Goal: Task Accomplishment & Management: Manage account settings

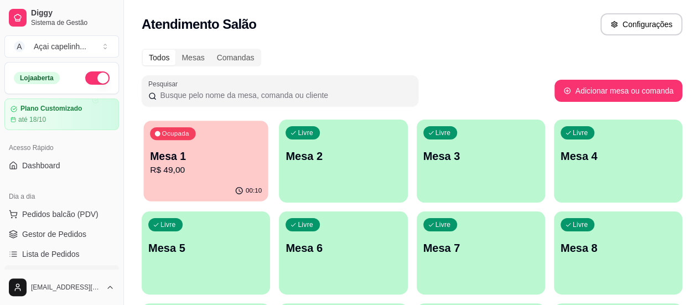
click at [213, 179] on div "Ocupada Mesa 1 R$ 49,00" at bounding box center [205, 151] width 124 height 60
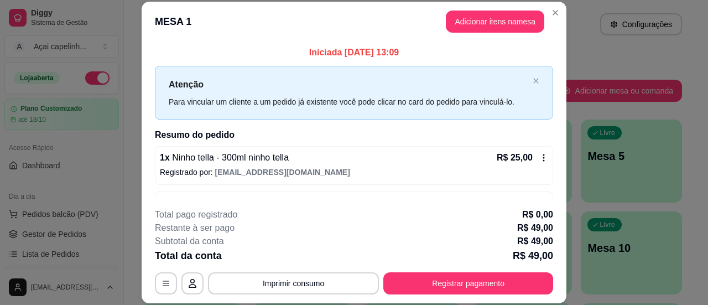
click at [539, 157] on icon at bounding box center [543, 157] width 9 height 9
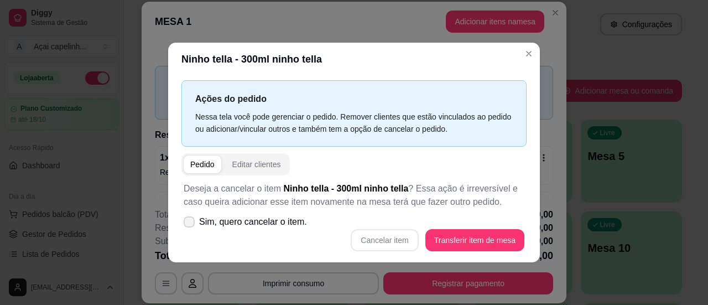
click at [211, 217] on span "Sim, quero cancelar o item." at bounding box center [253, 221] width 108 height 13
click at [190, 223] on input "Sim, quero cancelar o item." at bounding box center [186, 226] width 7 height 7
checkbox input "true"
click at [388, 239] on button "Cancelar item" at bounding box center [385, 240] width 66 height 22
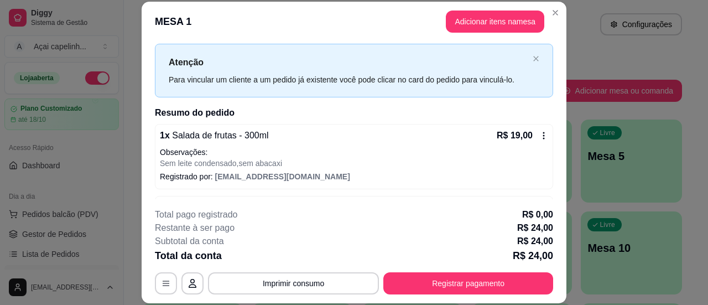
scroll to position [12, 0]
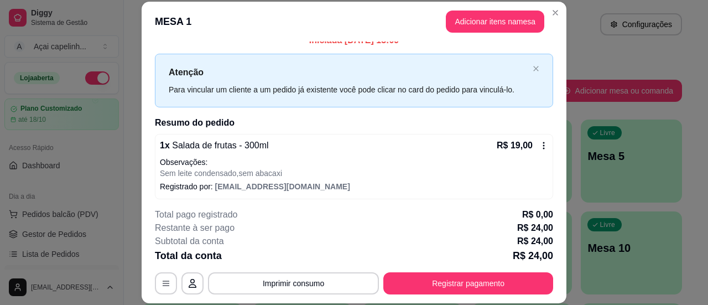
click at [539, 144] on icon at bounding box center [543, 145] width 9 height 9
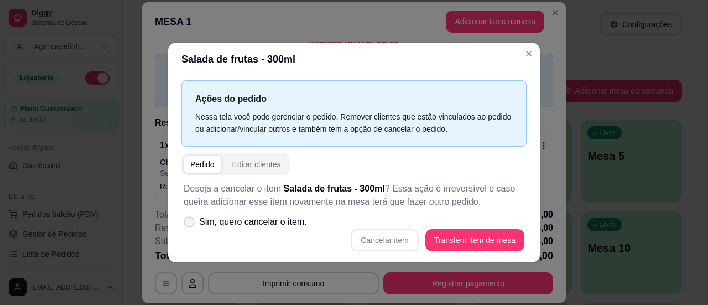
click at [288, 218] on span "Sim, quero cancelar o item." at bounding box center [253, 221] width 108 height 13
click at [190, 223] on input "Sim, quero cancelar o item." at bounding box center [186, 226] width 7 height 7
checkbox input "true"
click at [404, 241] on button "Cancelar item" at bounding box center [384, 240] width 67 height 22
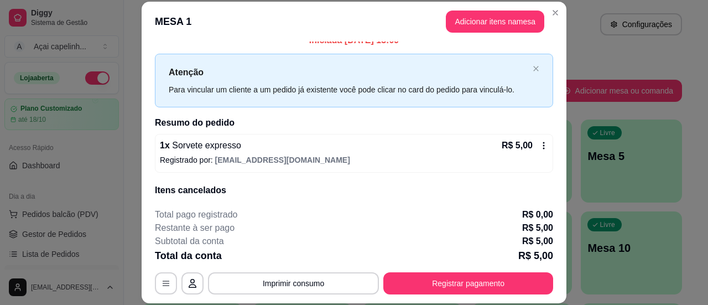
click at [532, 139] on div "R$ 5,00" at bounding box center [525, 145] width 46 height 13
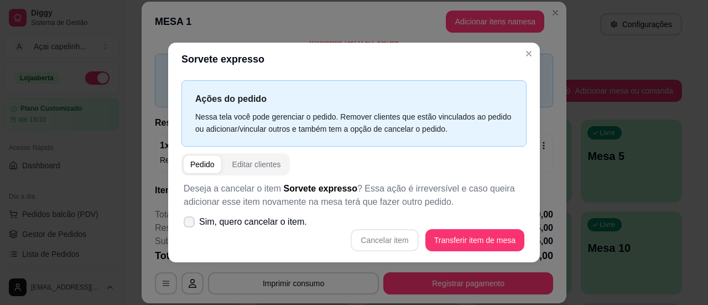
click at [267, 223] on span "Sim, quero cancelar o item." at bounding box center [253, 221] width 108 height 13
click at [190, 223] on input "Sim, quero cancelar o item." at bounding box center [186, 226] width 7 height 7
checkbox input "true"
click at [382, 239] on button "Cancelar item" at bounding box center [385, 240] width 66 height 22
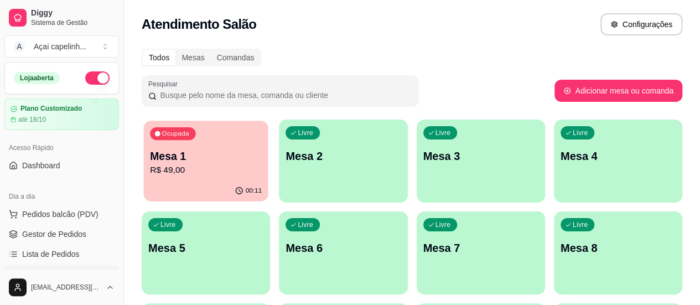
click at [191, 180] on div "Ocupada Mesa 1 R$ 49,00" at bounding box center [205, 151] width 124 height 60
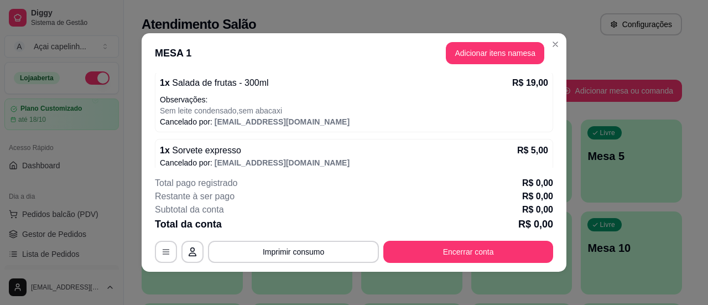
scroll to position [135, 0]
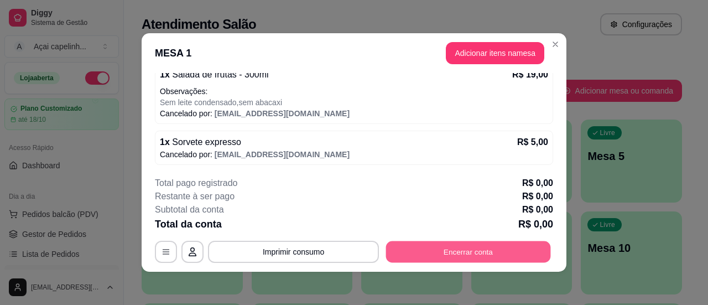
click at [435, 247] on button "Encerrar conta" at bounding box center [468, 252] width 165 height 22
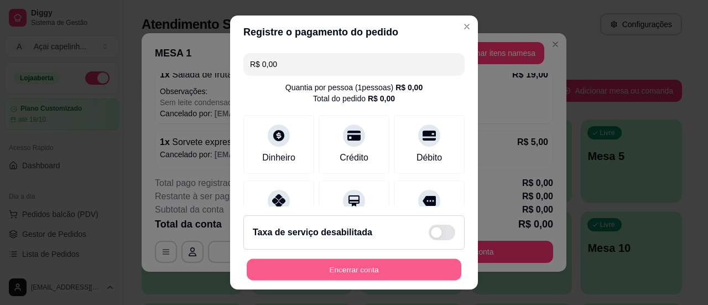
click at [294, 262] on button "Encerrar conta" at bounding box center [354, 270] width 215 height 22
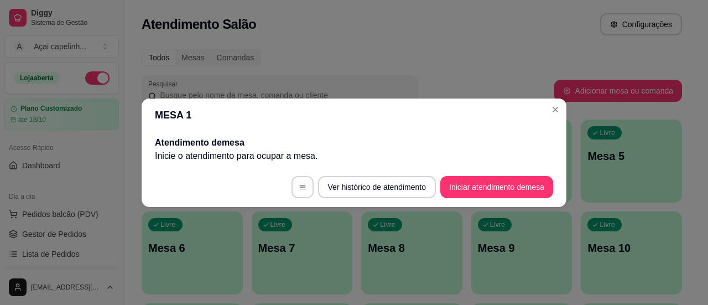
scroll to position [0, 0]
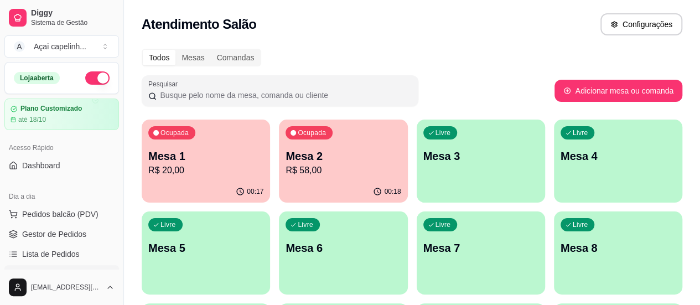
click at [300, 168] on p "R$ 58,00" at bounding box center [342, 170] width 115 height 13
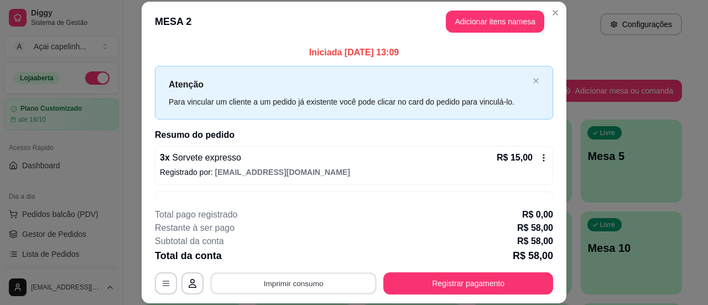
click at [286, 285] on button "Imprimir consumo" at bounding box center [294, 284] width 166 height 22
click at [295, 253] on button "IMPRESSORA" at bounding box center [293, 258] width 80 height 18
